Goal: Information Seeking & Learning: Learn about a topic

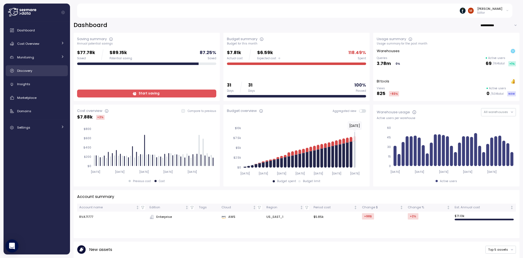
click at [28, 71] on span "Discovery" at bounding box center [24, 70] width 15 height 4
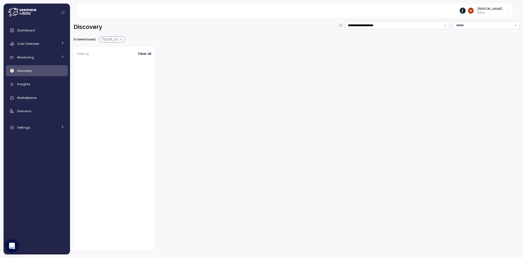
click at [394, 20] on div "**********" at bounding box center [296, 135] width 453 height 243
click at [393, 24] on input "**********" at bounding box center [397, 25] width 105 height 8
type input "**********"
click at [310, 32] on div "**********" at bounding box center [297, 26] width 446 height 11
drag, startPoint x: 396, startPoint y: 25, endPoint x: 330, endPoint y: 22, distance: 65.7
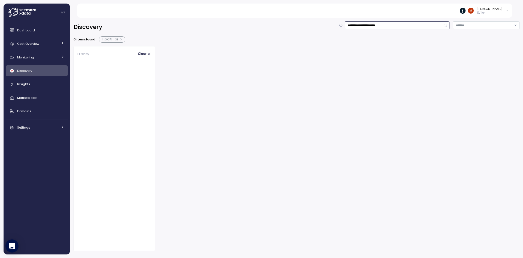
click at [330, 22] on div "**********" at bounding box center [297, 26] width 446 height 11
click at [385, 26] on input at bounding box center [397, 25] width 105 height 8
click at [268, 24] on div "Discovery" at bounding box center [297, 26] width 446 height 11
click at [24, 61] on link "Monitoring" at bounding box center [37, 57] width 62 height 11
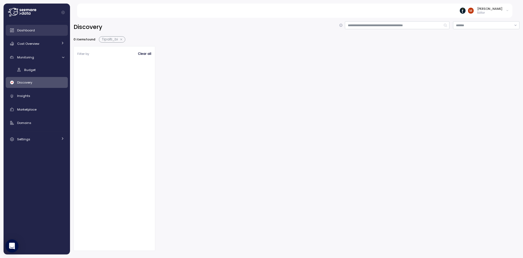
click at [28, 30] on span "Dashboard" at bounding box center [26, 30] width 18 height 4
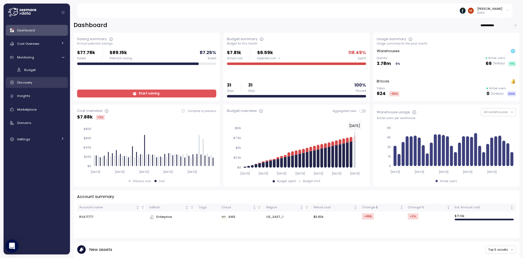
click at [25, 81] on span "Discovery" at bounding box center [24, 82] width 15 height 4
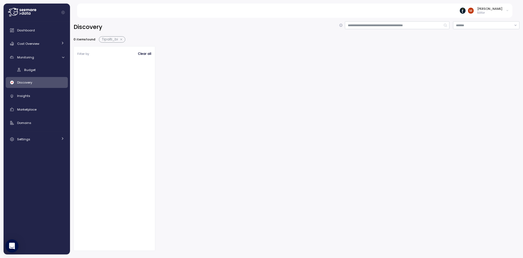
click at [120, 39] on button "button" at bounding box center [121, 39] width 7 height 4
click at [494, 8] on div "[PERSON_NAME]" at bounding box center [489, 9] width 25 height 4
click at [500, 19] on button "Log out" at bounding box center [499, 22] width 17 height 8
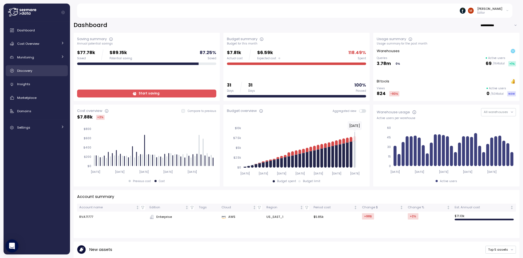
click at [24, 70] on span "Discovery" at bounding box center [24, 70] width 15 height 4
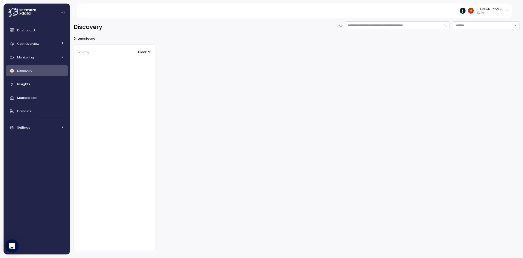
click at [362, 68] on div at bounding box center [339, 147] width 361 height 206
click at [83, 26] on h2 "Discovery" at bounding box center [88, 27] width 29 height 8
click at [17, 82] on span "Insights" at bounding box center [23, 84] width 13 height 4
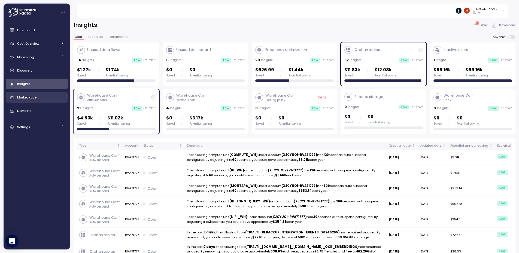
click at [26, 98] on span "Marketplace" at bounding box center [26, 97] width 19 height 4
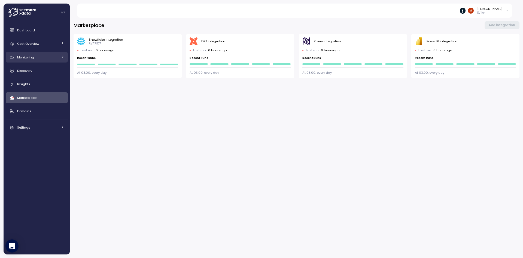
click at [32, 57] on span "Monitoring" at bounding box center [25, 57] width 17 height 4
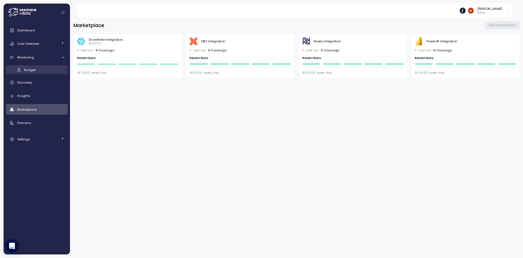
click at [25, 69] on span "Budget" at bounding box center [29, 70] width 11 height 4
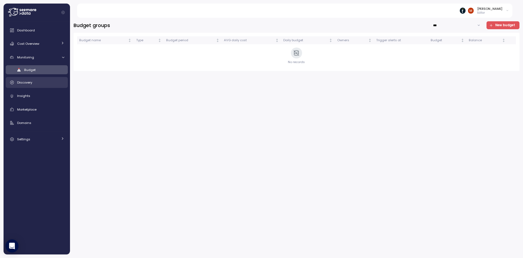
click at [22, 80] on div "Discovery" at bounding box center [40, 82] width 47 height 5
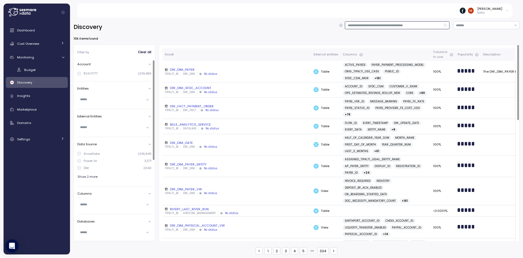
click at [365, 24] on input at bounding box center [397, 25] width 105 height 8
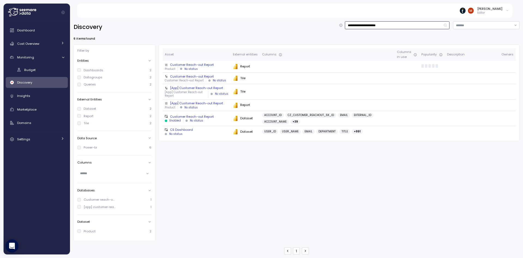
type input "**********"
click at [204, 64] on div "Customer Reach-out Report" at bounding box center [197, 64] width 64 height 4
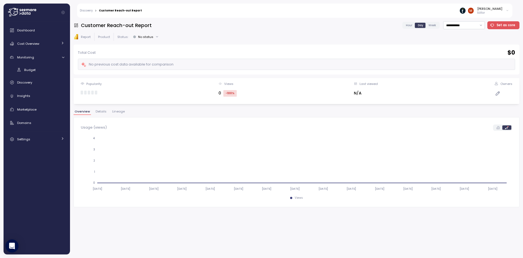
click at [86, 10] on link "Discovery" at bounding box center [86, 10] width 13 height 3
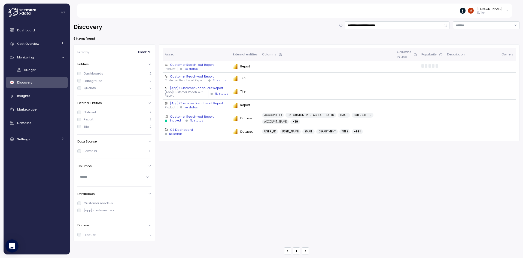
click at [199, 116] on div "Customer Reach-out Report" at bounding box center [197, 116] width 64 height 4
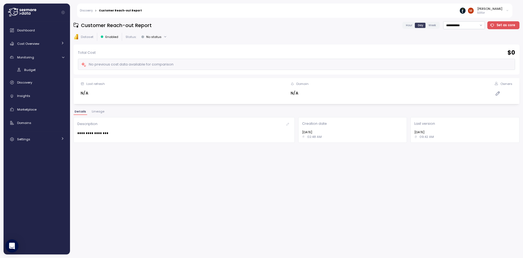
click at [100, 111] on span "Lineage" at bounding box center [98, 111] width 13 height 3
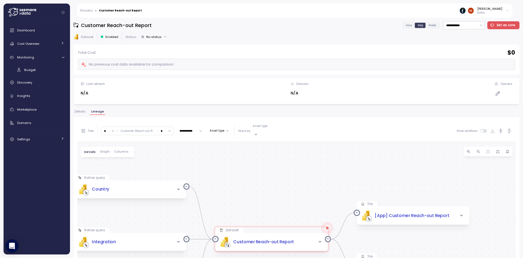
drag, startPoint x: 346, startPoint y: 170, endPoint x: 321, endPoint y: 156, distance: 28.3
click at [321, 156] on div "Native query PBI Logo Created with Sketch. Country Dataset PBI Logo Created wit…" at bounding box center [296, 249] width 439 height 216
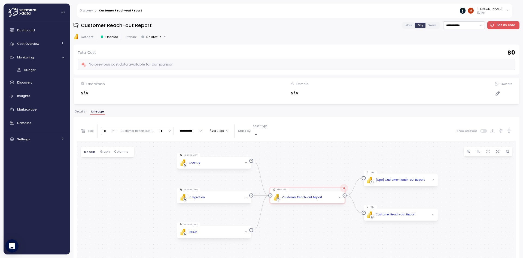
drag, startPoint x: 280, startPoint y: 162, endPoint x: 291, endPoint y: 149, distance: 16.5
click at [291, 149] on div "Native query PBI Logo Created with Sketch. Country Dataset PBI Logo Created wit…" at bounding box center [296, 249] width 439 height 216
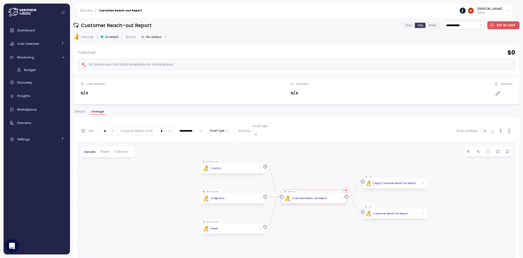
drag, startPoint x: 292, startPoint y: 157, endPoint x: 285, endPoint y: 171, distance: 15.9
click at [290, 171] on div "Native query PBI Logo Created with Sketch. Country Dataset PBI Logo Created wit…" at bounding box center [296, 249] width 439 height 216
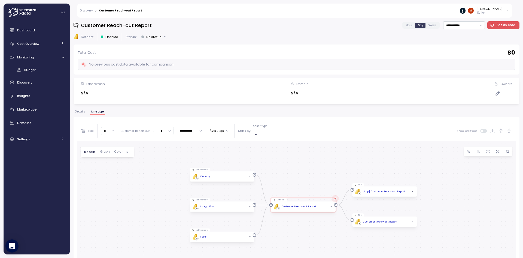
click at [113, 128] on input "*" at bounding box center [109, 131] width 16 height 8
click at [107, 167] on div "3" at bounding box center [109, 168] width 13 height 7
type input "*"
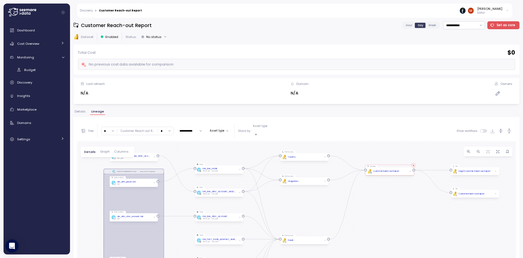
drag, startPoint x: 218, startPoint y: 150, endPoint x: 225, endPoint y: 137, distance: 14.7
click at [225, 141] on div "EXECUTE IMMEDIATE Job Execute immediate EXECUTE IMMEDIATE Job Execute immediate…" at bounding box center [296, 249] width 439 height 216
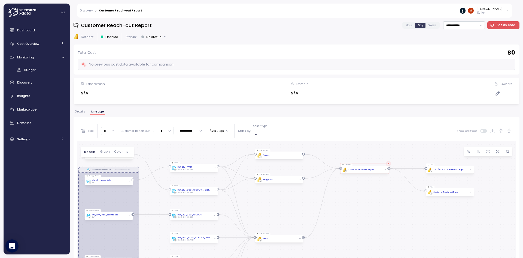
drag, startPoint x: 302, startPoint y: 215, endPoint x: 277, endPoint y: 213, distance: 25.1
click at [277, 213] on div "EXECUTE IMMEDIATE Job Execute immediate EXECUTE IMMEDIATE Job Execute immediate…" at bounding box center [296, 249] width 439 height 216
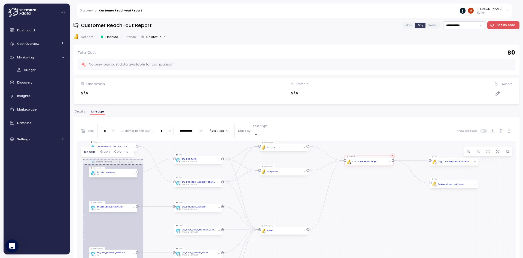
drag, startPoint x: 367, startPoint y: 218, endPoint x: 371, endPoint y: 210, distance: 8.7
click at [371, 210] on div "EXECUTE IMMEDIATE Job Execute immediate EXECUTE IMMEDIATE Job Execute immediate…" at bounding box center [296, 249] width 439 height 216
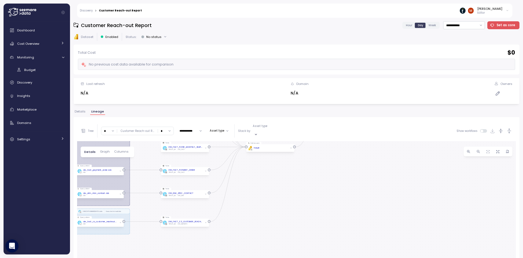
drag, startPoint x: 332, startPoint y: 231, endPoint x: 317, endPoint y: 160, distance: 72.2
click at [317, 160] on div "EXECUTE IMMEDIATE Job Execute immediate EXECUTE IMMEDIATE Job Execute immediate…" at bounding box center [296, 249] width 439 height 216
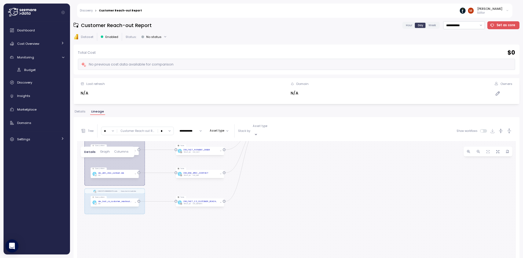
drag, startPoint x: 253, startPoint y: 225, endPoint x: 266, endPoint y: 207, distance: 22.2
click at [266, 207] on div "EXECUTE IMMEDIATE Job Execute immediate EXECUTE IMMEDIATE Job Execute immediate…" at bounding box center [296, 249] width 439 height 216
click at [205, 200] on div "DW_FACT_CZ_CUSTOMER_REACHOUT" at bounding box center [201, 201] width 34 height 3
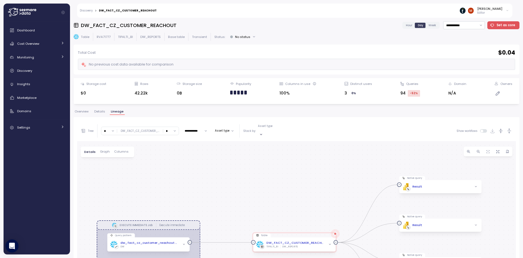
click at [168, 24] on h3 "DW_FACT_CZ_CUSTOMER_REACHOUT" at bounding box center [129, 25] width 96 height 7
copy h3 "DW_FACT_CZ_CUSTOMER_REACHOUT"
